Goal: Transaction & Acquisition: Subscribe to service/newsletter

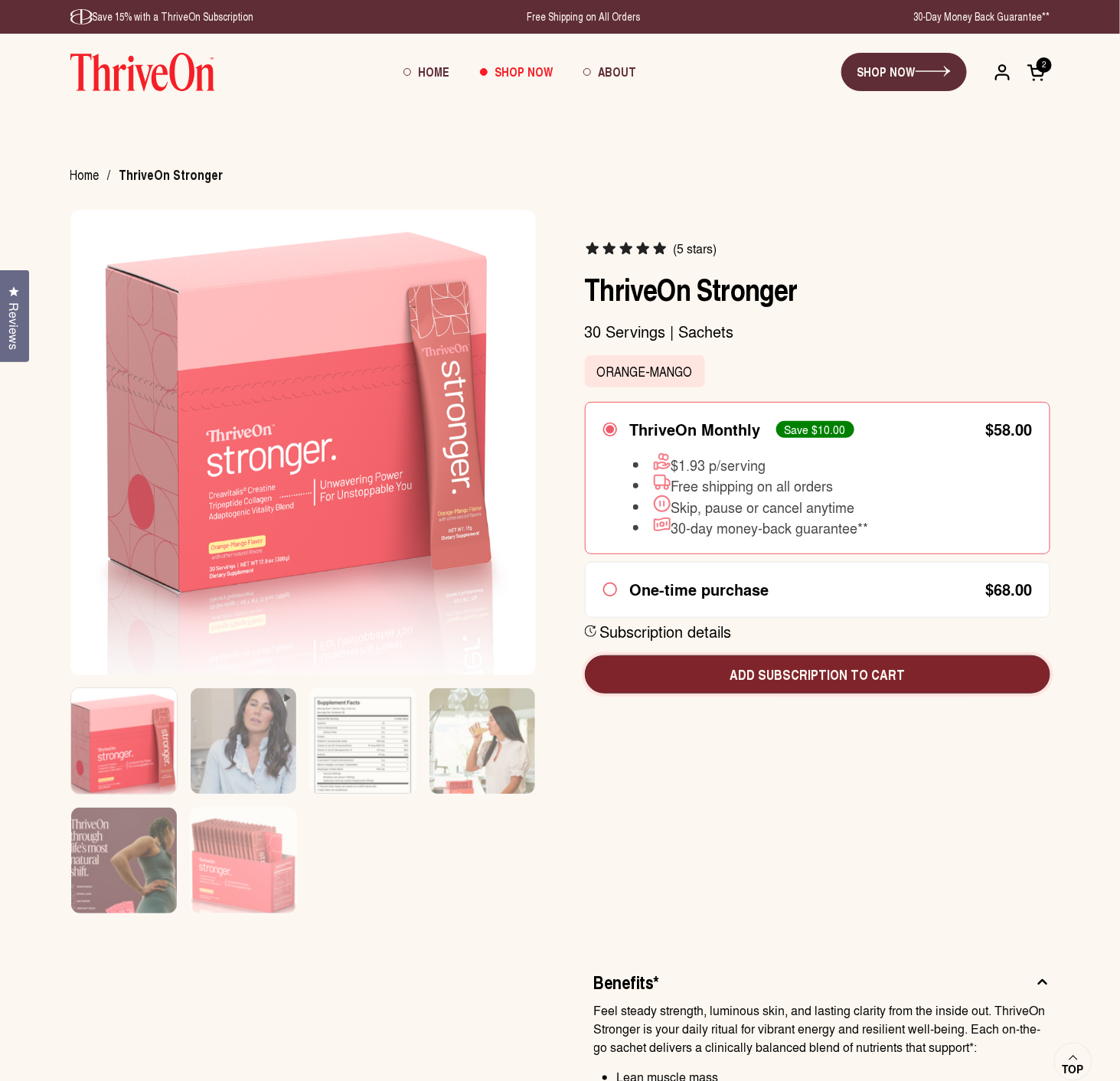
click at [849, 668] on span "Add subscription to cart" at bounding box center [817, 674] width 441 height 20
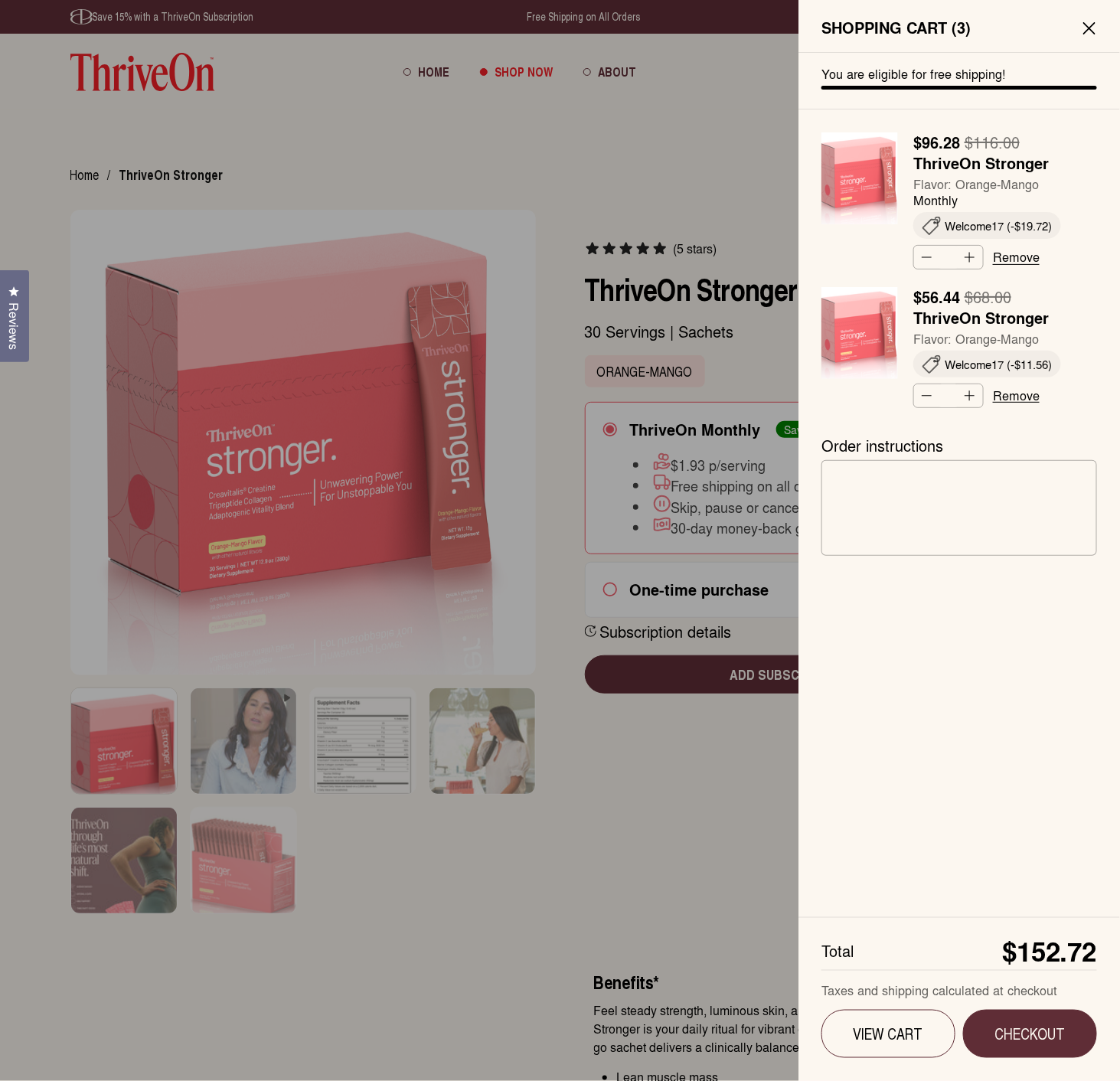
click at [922, 259] on button "Decrease quantity" at bounding box center [926, 257] width 23 height 23
type input "*"
click at [922, 259] on button "Decrease quantity" at bounding box center [926, 257] width 23 height 23
type input "*"
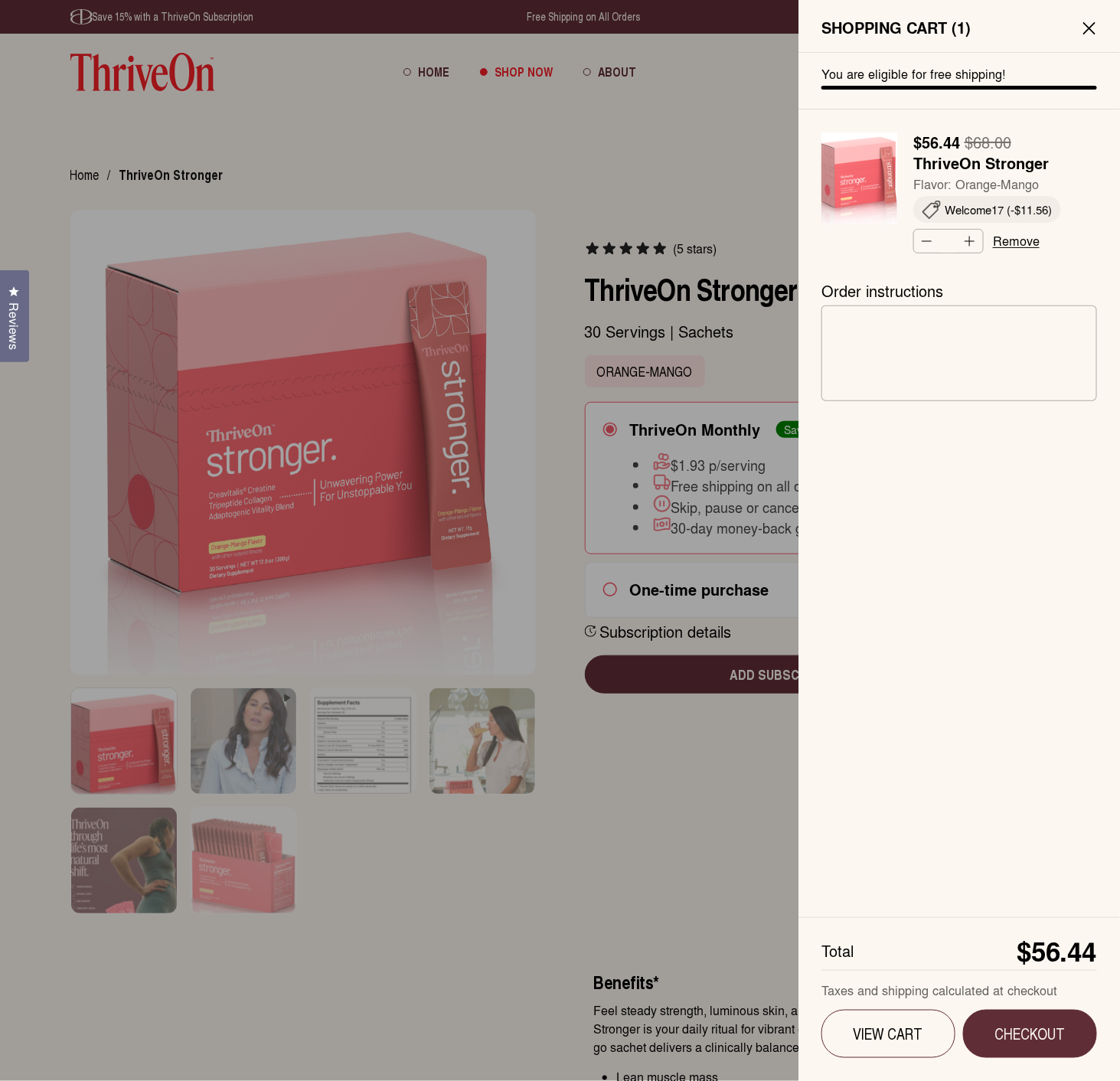
click at [928, 243] on button "Decrease quantity" at bounding box center [926, 241] width 23 height 23
type input "*"
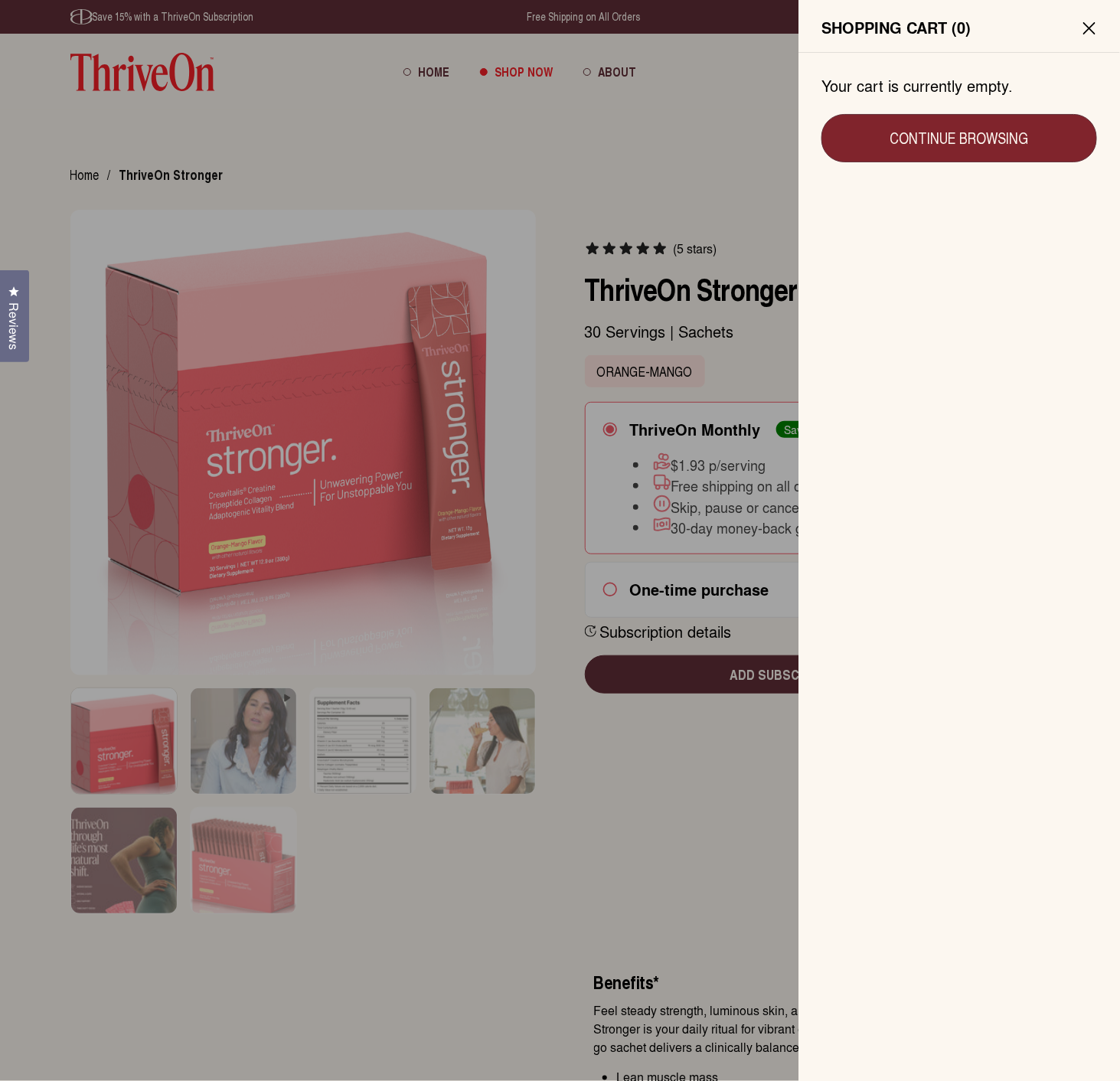
click at [927, 145] on link "Continue browsing" at bounding box center [960, 138] width 276 height 48
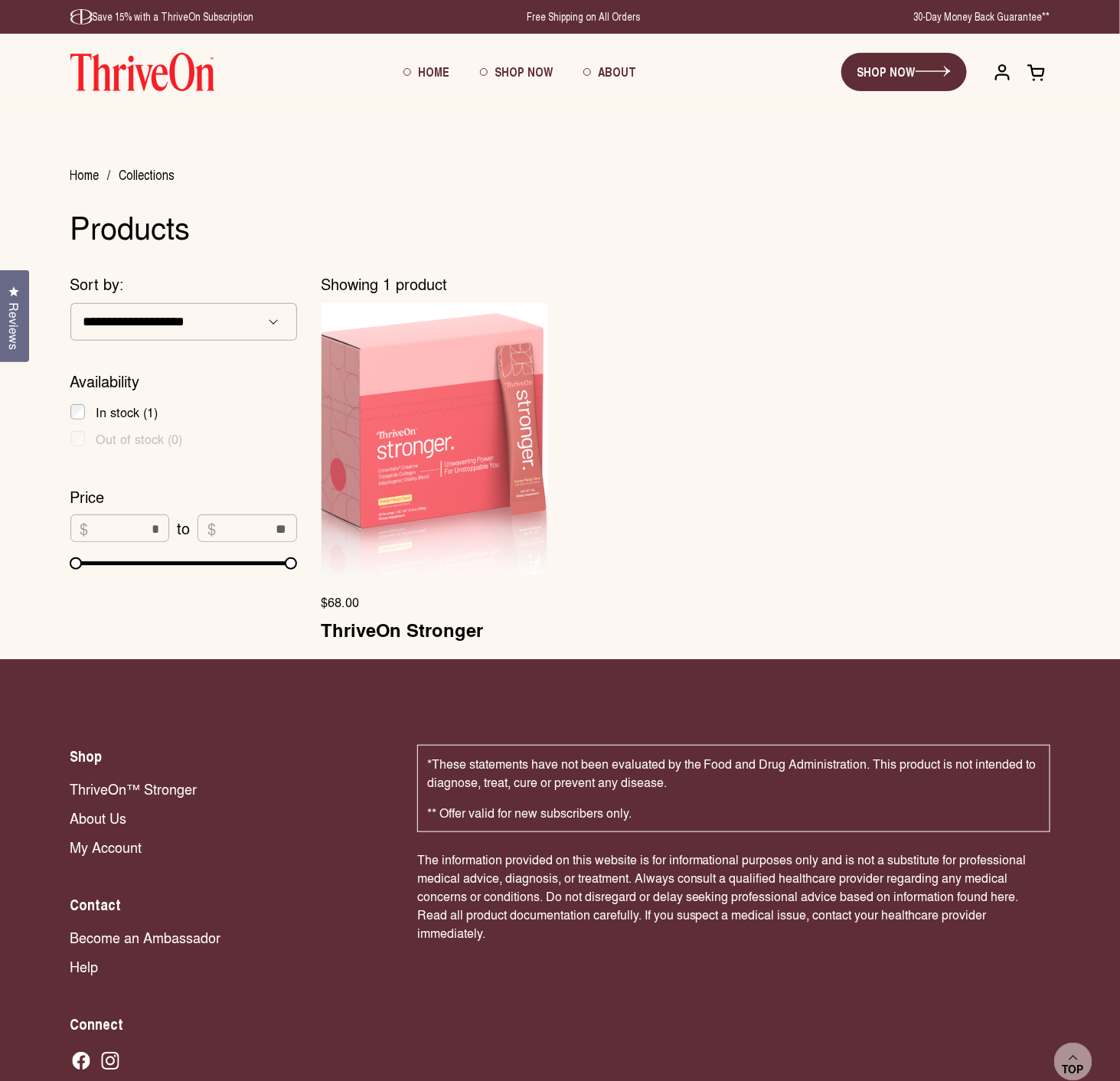
click at [446, 432] on img at bounding box center [435, 438] width 231 height 277
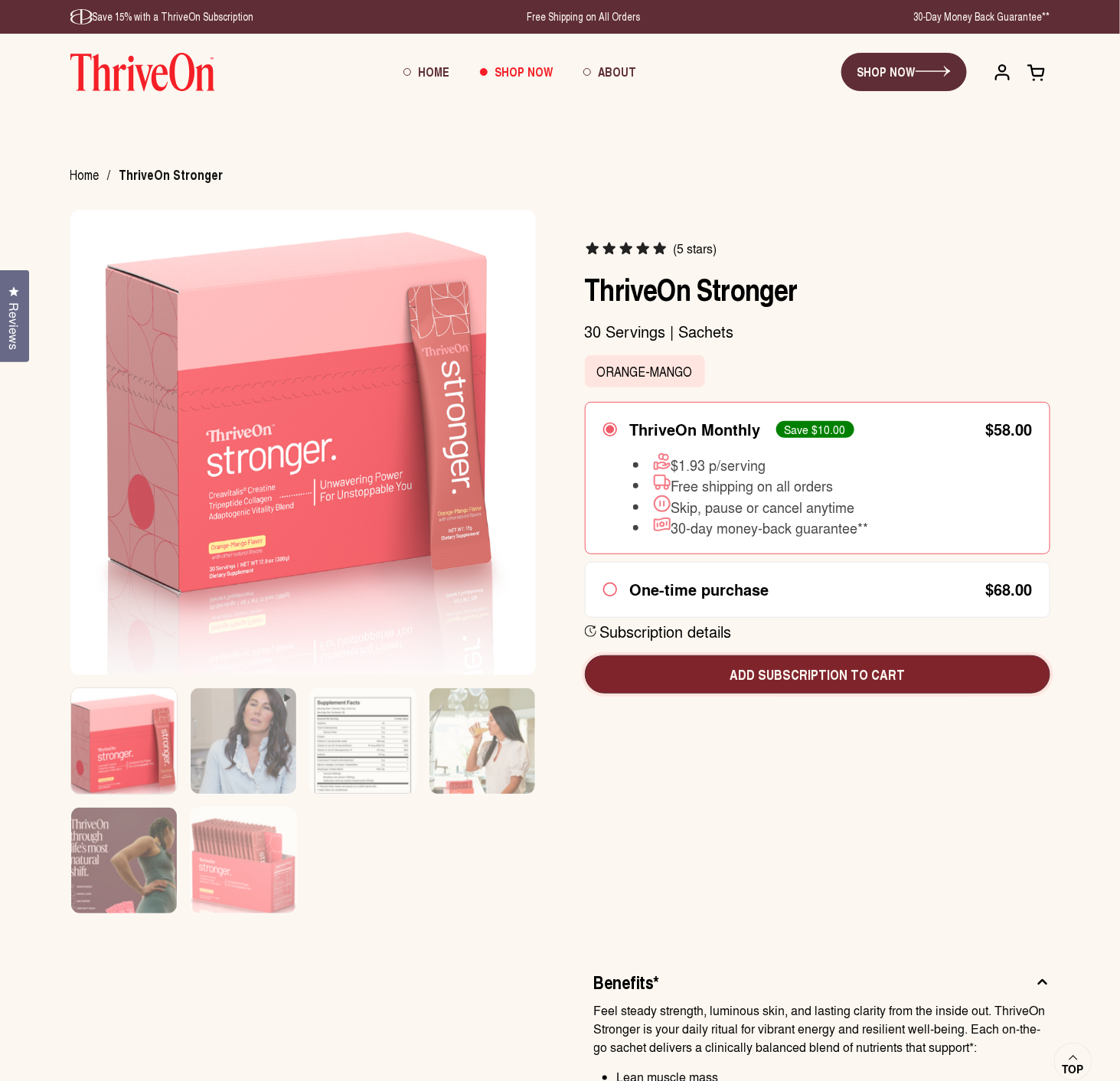
click at [820, 673] on span "Add subscription to cart" at bounding box center [817, 674] width 441 height 20
